Goal: Communication & Community: Answer question/provide support

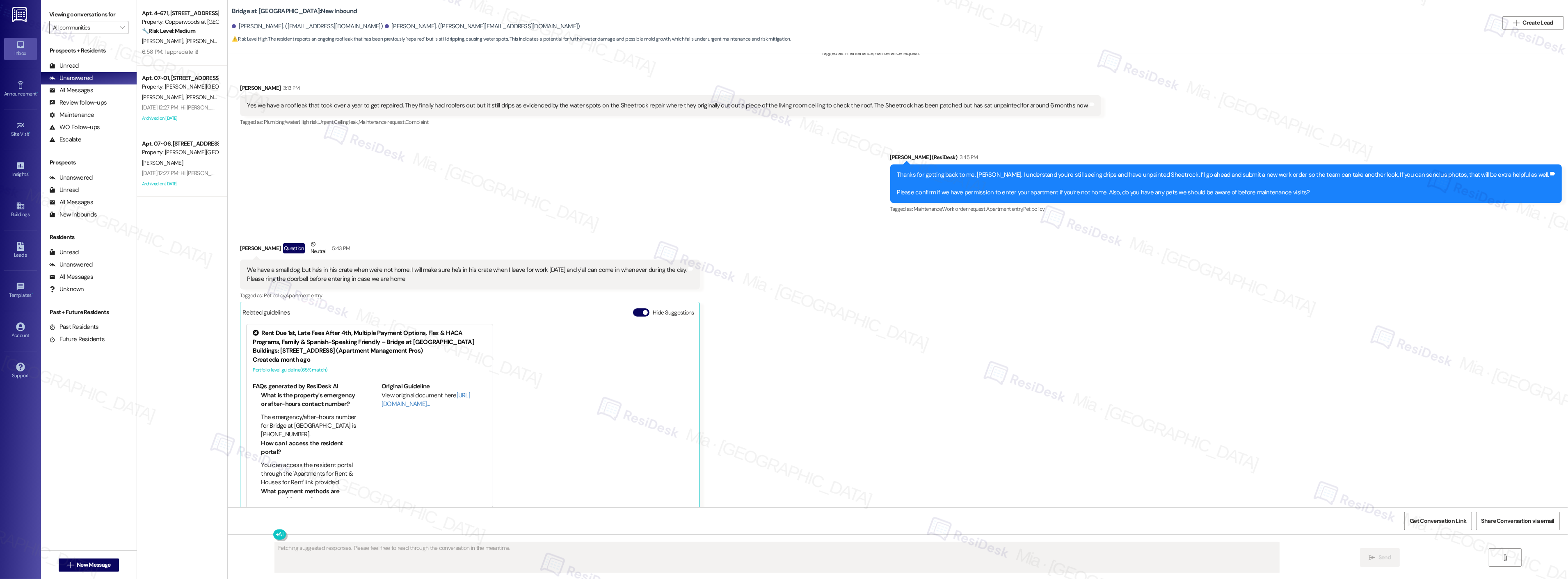
scroll to position [234, 0]
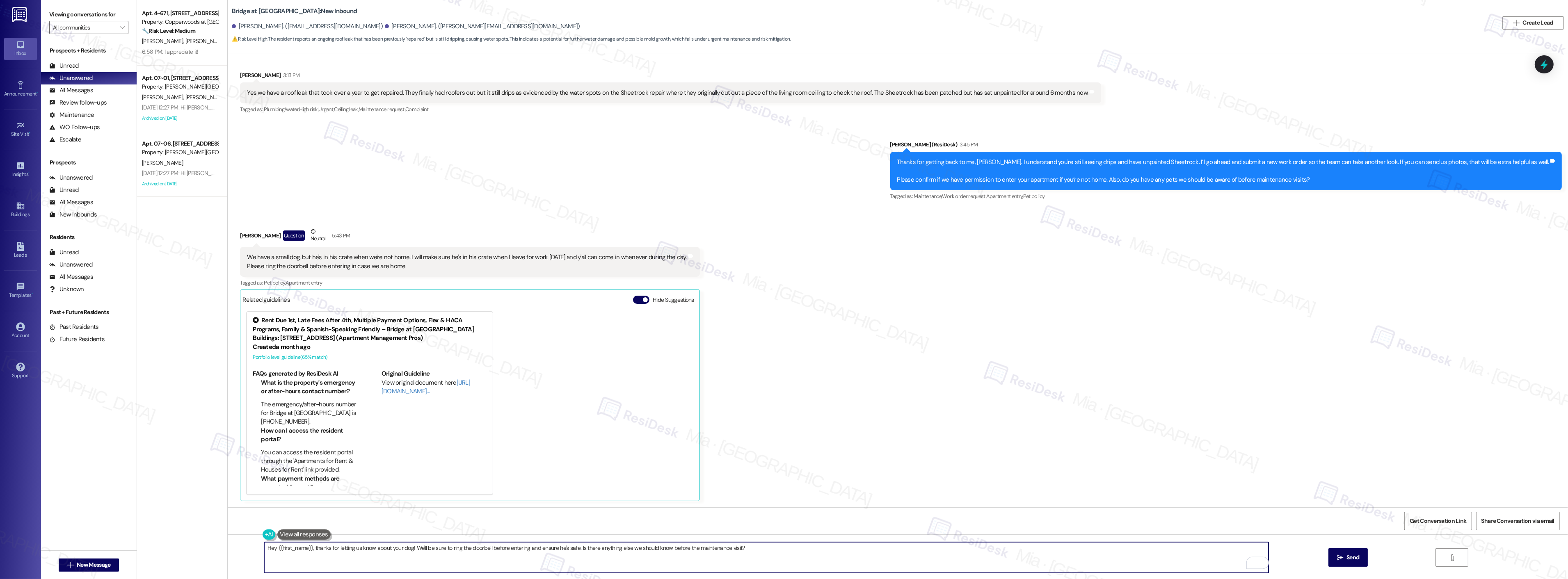
drag, startPoint x: 271, startPoint y: 548, endPoint x: 746, endPoint y: 548, distance: 475.0
click at [746, 548] on textarea "Hey {{first_name}}, thanks for letting us know about your dog! We'll be sure to…" at bounding box center [766, 557] width 1004 height 31
click at [760, 550] on textarea "Hey {{first_name}}, thanks for letting us know about your dog! We'll be sure to…" at bounding box center [766, 557] width 1004 height 31
drag, startPoint x: 749, startPoint y: 548, endPoint x: 256, endPoint y: 550, distance: 493.0
click at [256, 550] on div "Hey {{first_name}}, thanks for letting us know about your dog! We'll be sure to…" at bounding box center [898, 565] width 1340 height 61
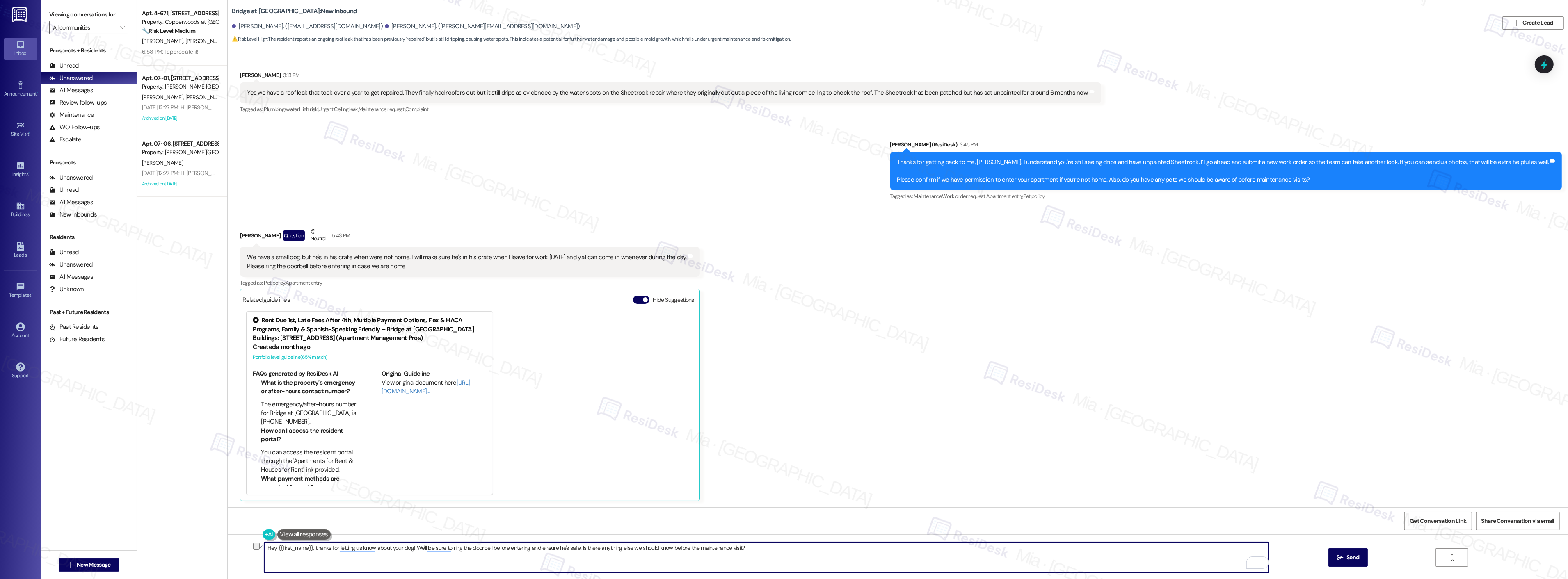
paste textarea "I’ve created a work order and will notify the team. I’ll get back to you with a…"
click at [264, 547] on textarea "I’ve created a work order and will notify the team. I’ll get back to you with a…" at bounding box center [766, 557] width 1004 height 31
click at [558, 548] on textarea "I’ve created a work order and will notify the team. I’ll get back to you with a…" at bounding box center [766, 557] width 1004 height 31
type textarea "I’ve created a work order and will notify the team. I’ll get back to you with a…"
click at [1353, 555] on span "Send" at bounding box center [1353, 558] width 13 height 9
